Goal: Task Accomplishment & Management: Manage account settings

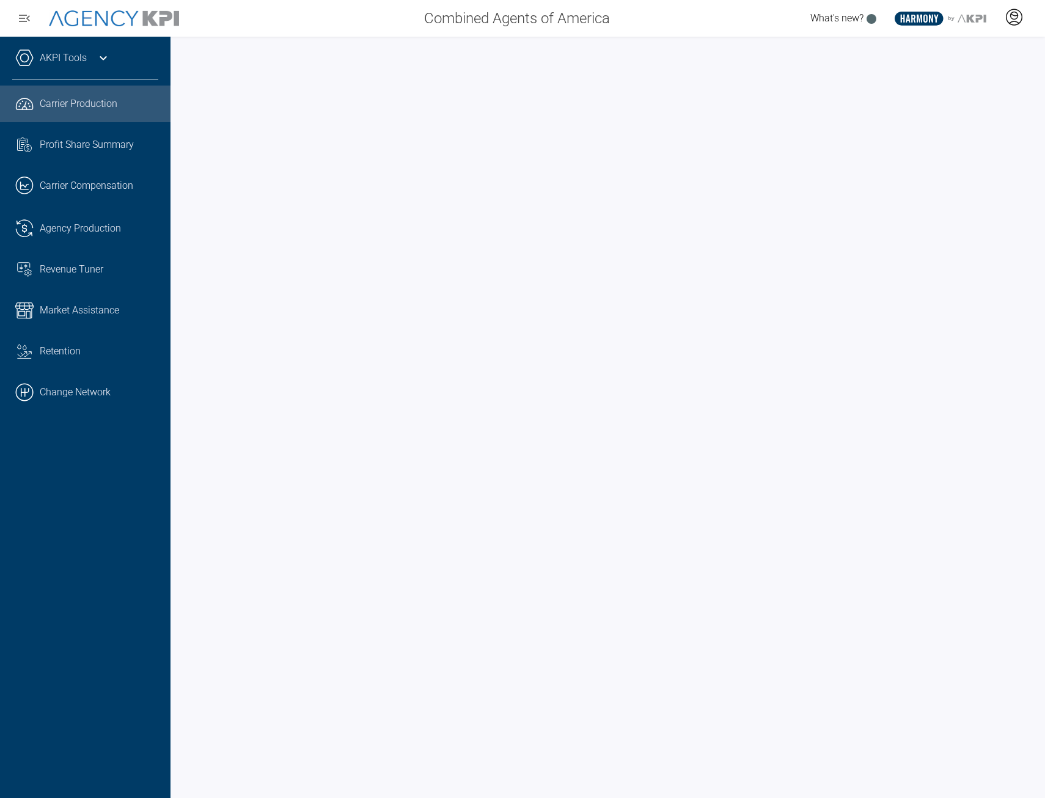
click at [1014, 20] on icon at bounding box center [1014, 17] width 18 height 18
click at [1019, 18] on icon at bounding box center [1014, 17] width 18 height 18
click at [959, 86] on li "Log Out" at bounding box center [965, 86] width 131 height 26
click at [1010, 21] on icon at bounding box center [1014, 17] width 18 height 18
click at [933, 92] on li "Log Out" at bounding box center [965, 86] width 131 height 26
